Goal: Information Seeking & Learning: Check status

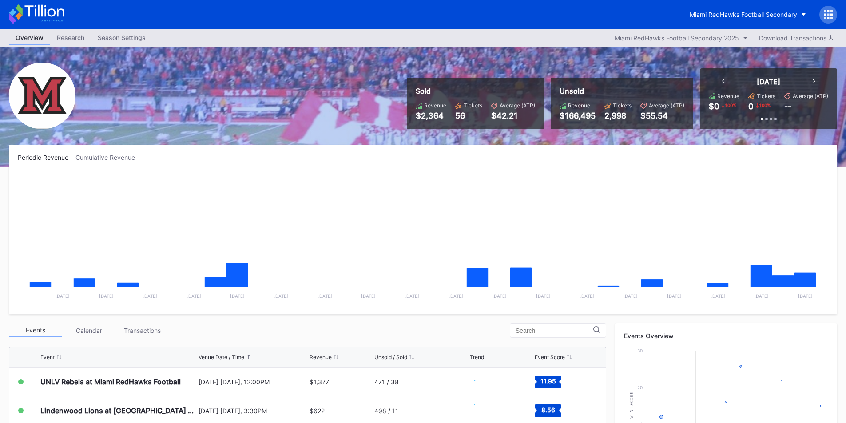
click at [523, 132] on div "Sold Revenue $2,364 Tickets 56 Average (ATP) $42.21 Unsold Revenue $166,495 Tic…" at bounding box center [423, 107] width 846 height 120
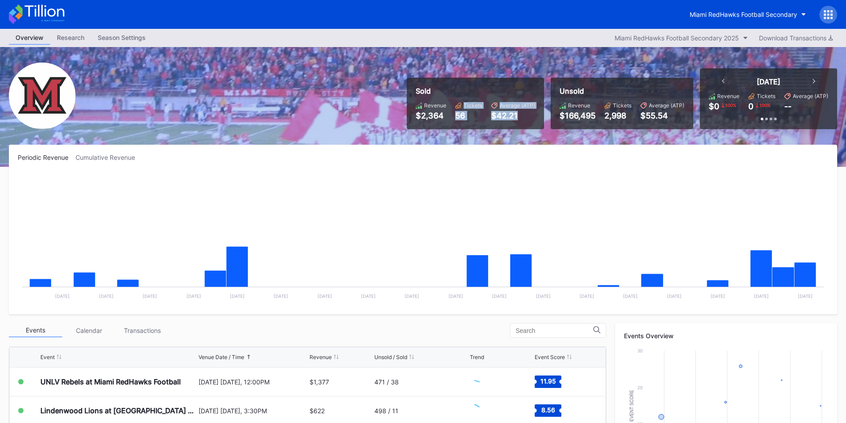
drag, startPoint x: 450, startPoint y: 116, endPoint x: 551, endPoint y: 125, distance: 101.7
click at [551, 125] on div "Sold Revenue $2,364 Tickets 56 Average (ATP) $42.21 Unsold Revenue $166,495 Tic…" at bounding box center [618, 98] width 437 height 61
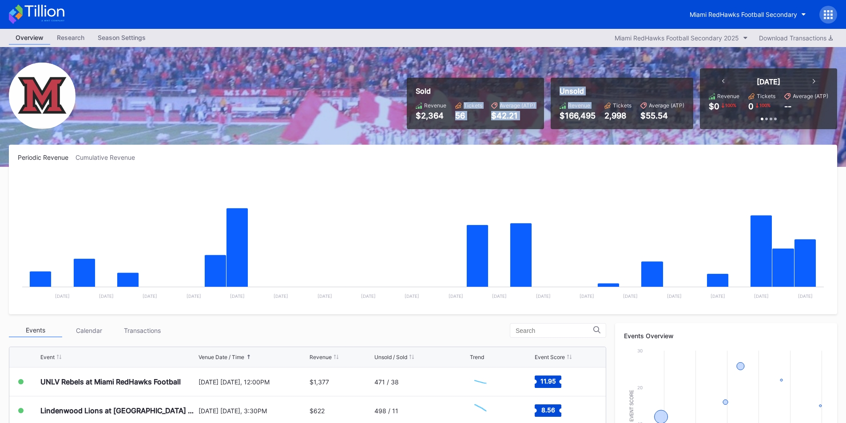
click at [551, 125] on div "Unsold Revenue $166,495 Tickets 2,998 Average (ATP) $55.54" at bounding box center [622, 104] width 143 height 52
